Goal: Task Accomplishment & Management: Complete application form

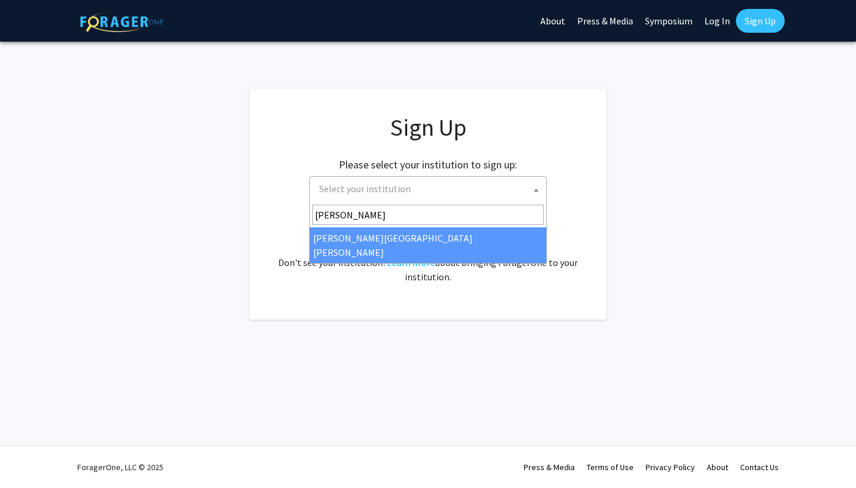
type input "[PERSON_NAME]"
select select "1"
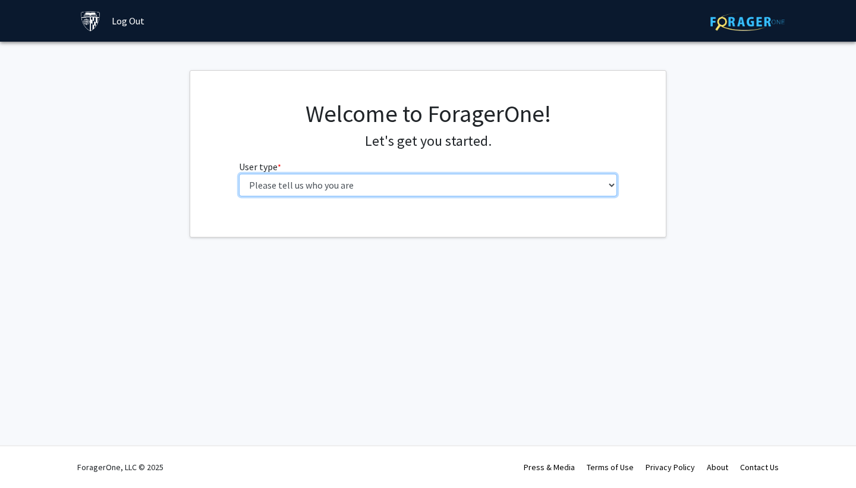
select select "2: masters"
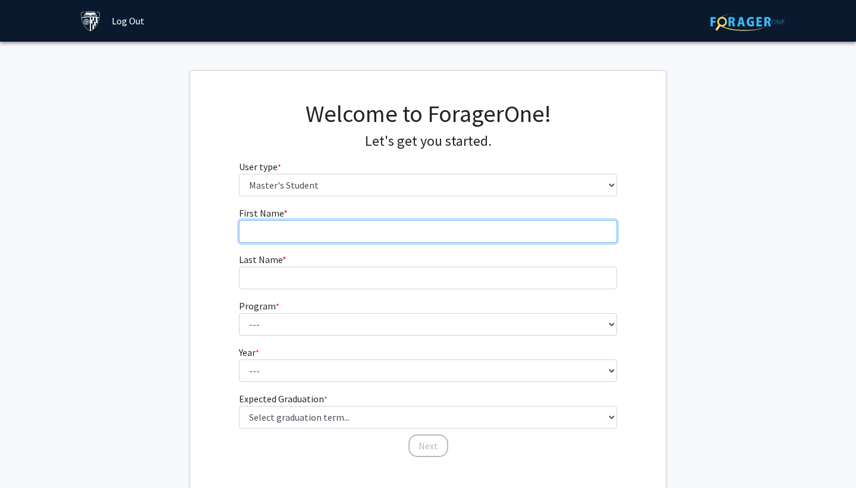
click at [482, 228] on input "First Name * required" at bounding box center [428, 231] width 379 height 23
type input "Misaki"
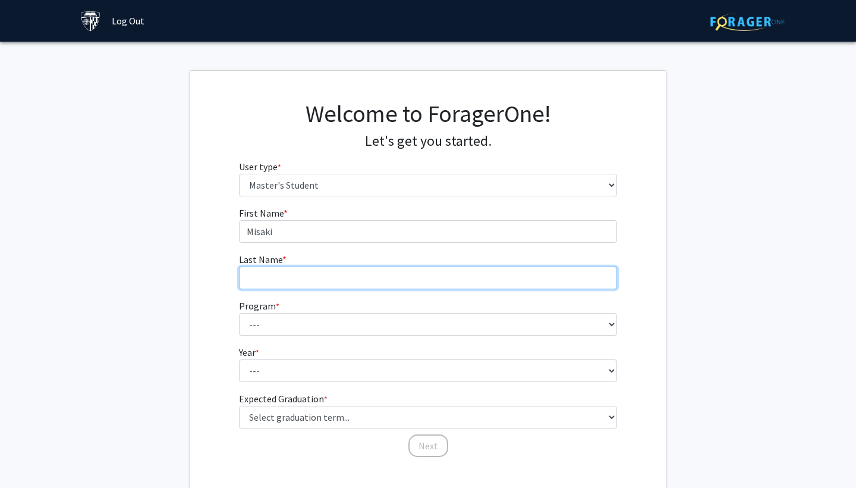
click at [474, 282] on input "Last Name * required" at bounding box center [428, 277] width 379 height 23
type input "Kamiya"
